Goal: Ask a question

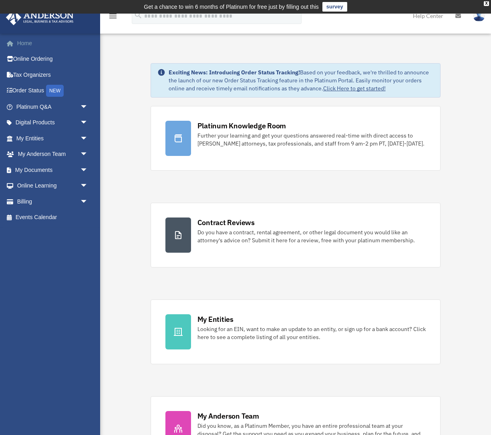
click at [20, 42] on link "Home" at bounding box center [53, 43] width 94 height 16
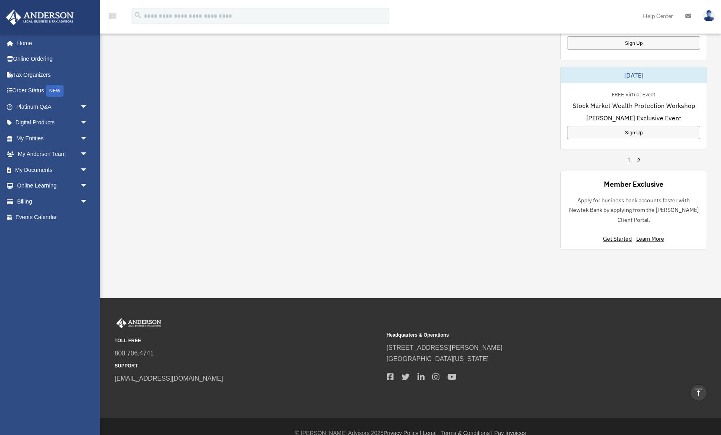
scroll to position [519, 0]
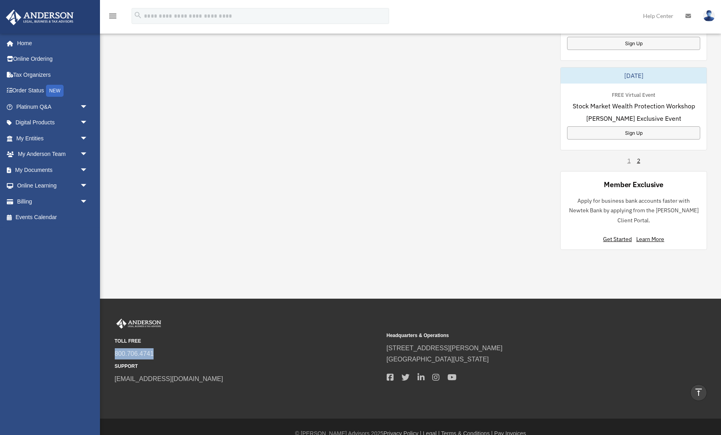
drag, startPoint x: 156, startPoint y: 344, endPoint x: 114, endPoint y: 343, distance: 42.0
click at [114, 343] on div "TOLL FREE 800.706.4741 SUPPORT info@andersonadvisors.com Headquarters & Operati…" at bounding box center [411, 352] width 604 height 66
copy link "800.706.4741"
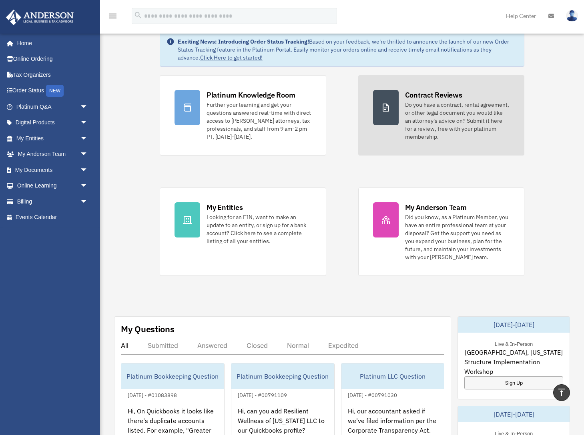
scroll to position [26, 0]
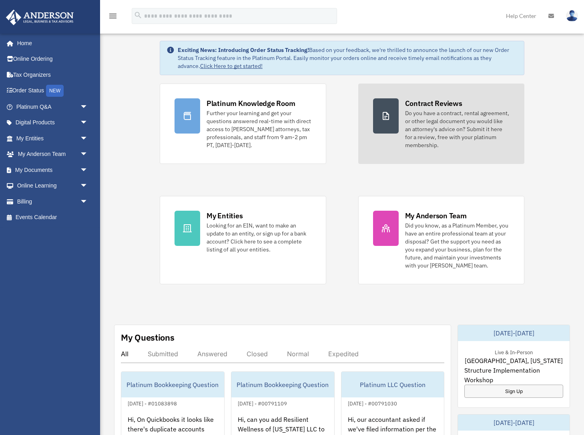
click at [419, 124] on div "Do you have a contract, rental agreement, or other legal document you would lik…" at bounding box center [457, 129] width 105 height 40
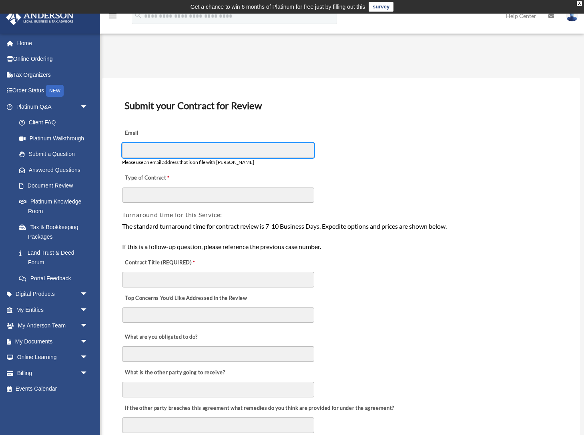
type input "**********"
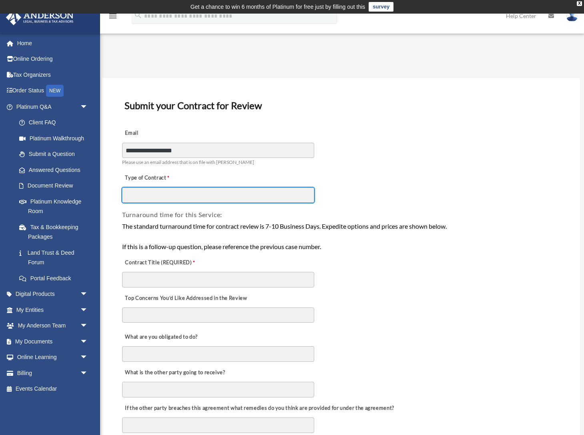
click at [150, 195] on input "Type of Contract" at bounding box center [218, 195] width 192 height 15
type input "*****"
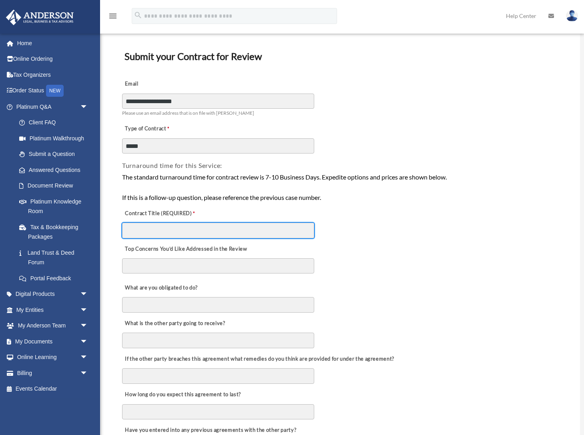
scroll to position [53, 0]
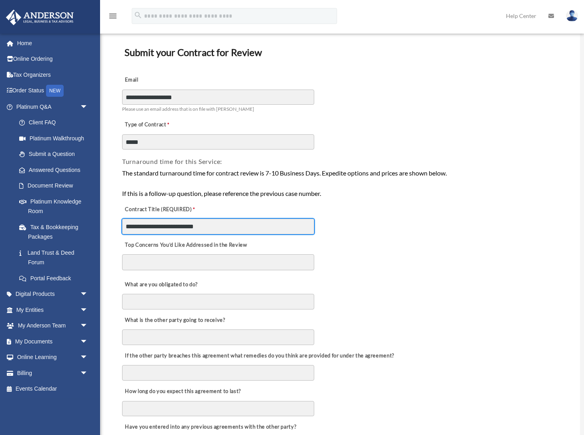
type input "**********"
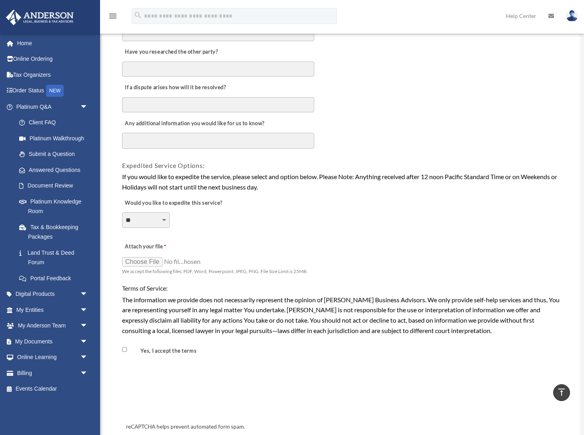
scroll to position [468, 0]
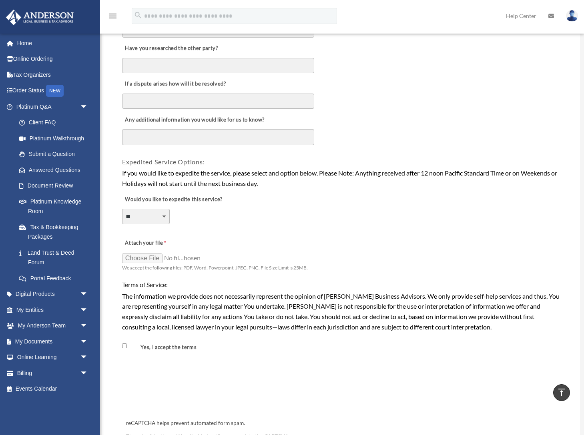
click at [141, 252] on input "Attach your file" at bounding box center [162, 257] width 80 height 11
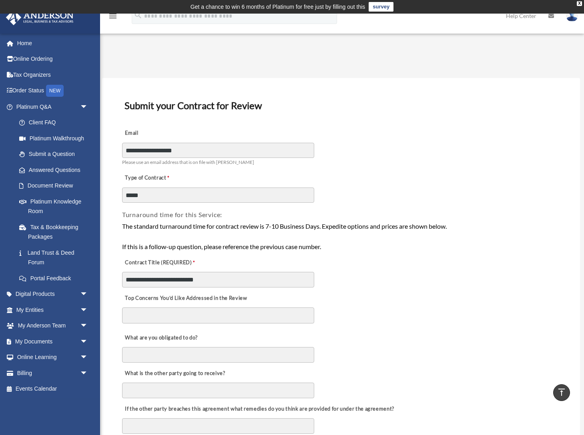
scroll to position [0, 0]
click at [52, 155] on link "Submit a Question" at bounding box center [55, 154] width 89 height 16
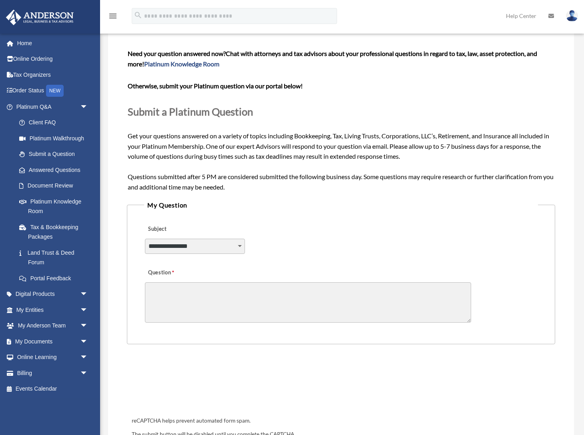
scroll to position [62, 0]
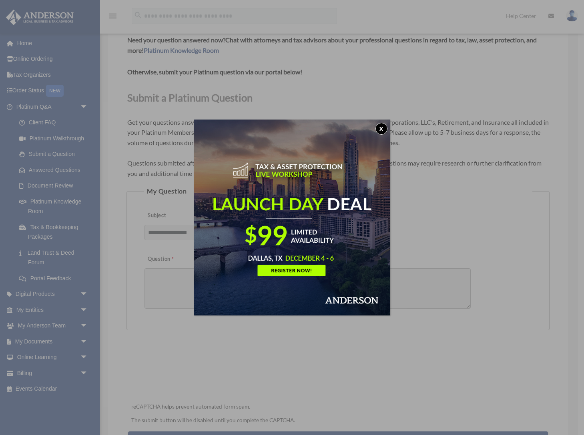
click at [380, 127] on button "x" at bounding box center [381, 129] width 12 height 12
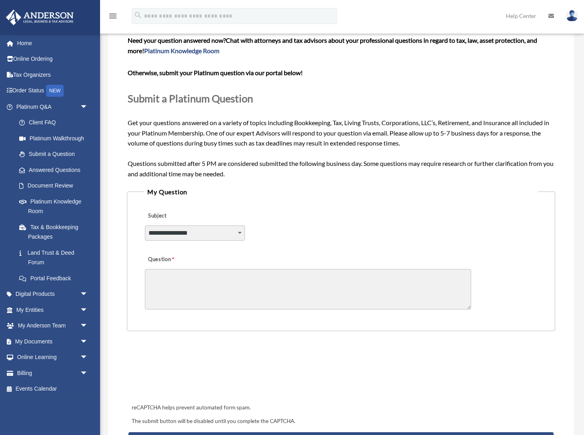
select select "******"
click at [184, 281] on textarea "Question" at bounding box center [308, 289] width 326 height 40
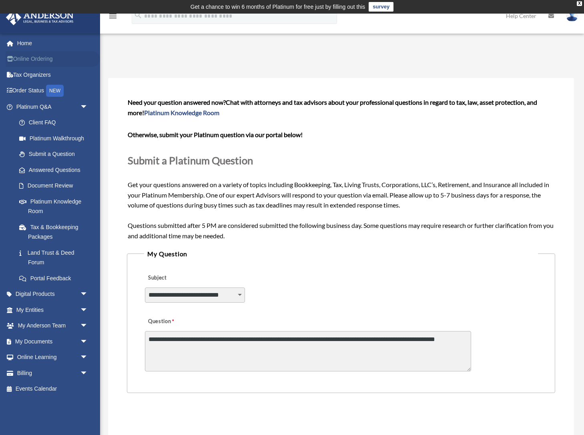
scroll to position [0, 0]
type textarea "**********"
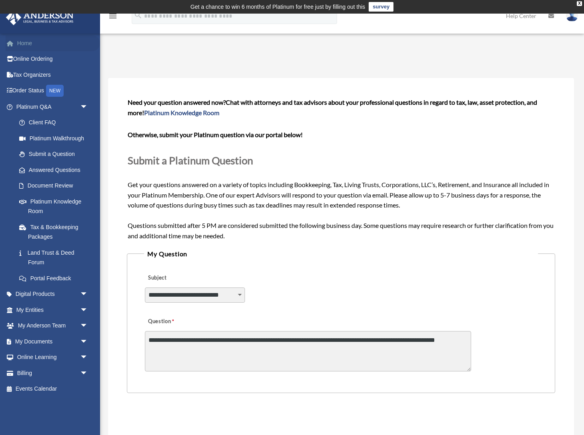
click at [26, 44] on link "Home" at bounding box center [53, 43] width 94 height 16
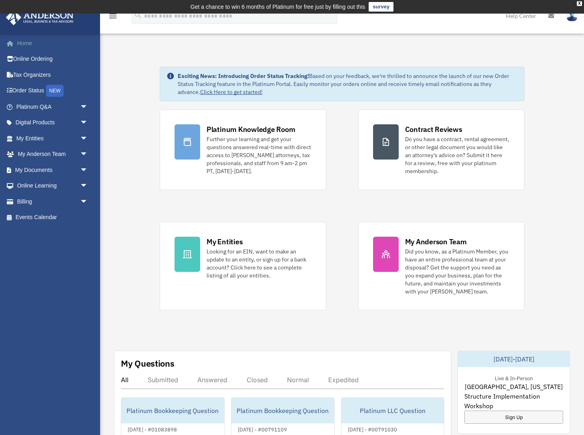
click at [27, 41] on link "Home" at bounding box center [53, 43] width 94 height 16
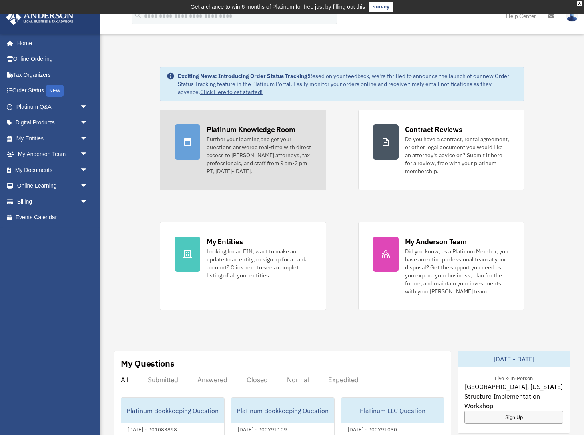
click at [238, 168] on div "Further your learning and get your questions answered real-time with direct acc…" at bounding box center [258, 155] width 105 height 40
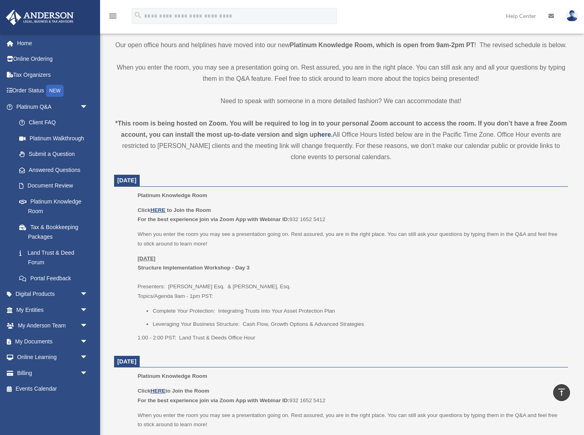
scroll to position [197, 0]
click at [158, 210] on u "HERE" at bounding box center [157, 211] width 15 height 6
